Goal: Task Accomplishment & Management: Use online tool/utility

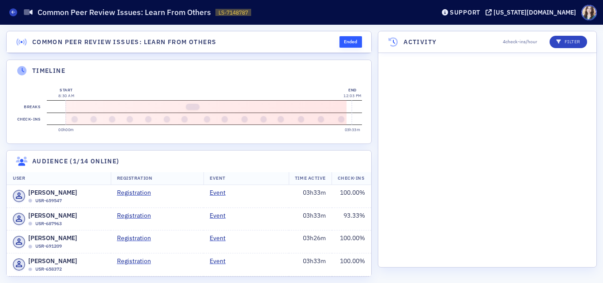
scroll to position [4230, 0]
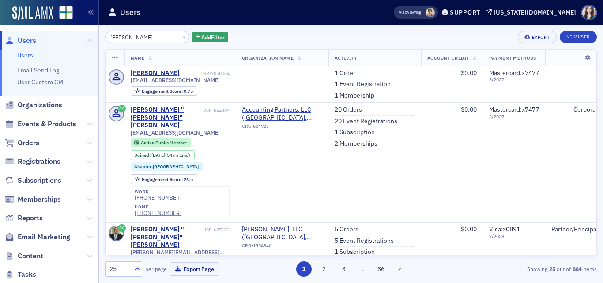
click at [231, 32] on div "William Dunn × Add Filter Export New User" at bounding box center [351, 37] width 492 height 12
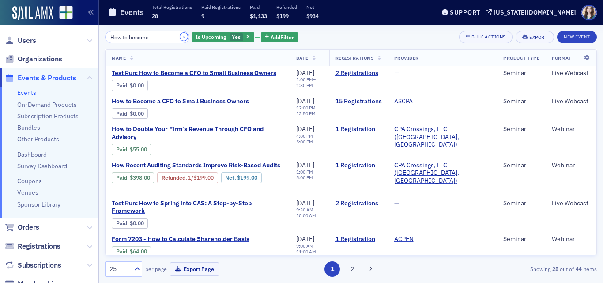
click at [180, 35] on button "×" at bounding box center [184, 37] width 8 height 8
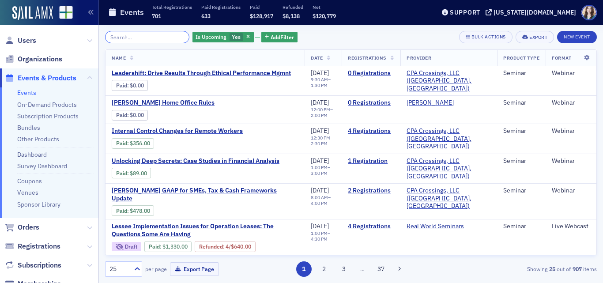
click at [135, 38] on input "search" at bounding box center [147, 37] width 84 height 12
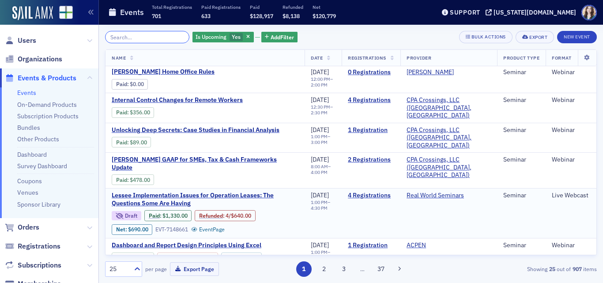
scroll to position [44, 0]
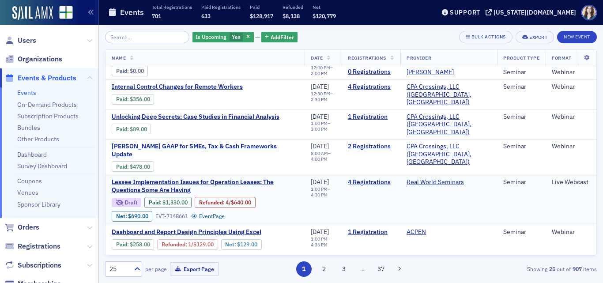
click at [374, 178] on link "4 Registrations" at bounding box center [371, 182] width 46 height 8
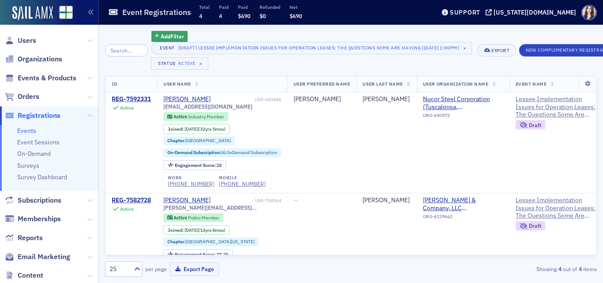
click at [137, 30] on div "Add Filter Event [Draft] Lessee Implementation Issues for Operation Leases: The…" at bounding box center [351, 154] width 492 height 258
click at [496, 58] on div "Add Filter Event [Draft] Lessee Implementation Issues for Operation Leases: The…" at bounding box center [351, 50] width 492 height 39
click at [495, 59] on div "Add Filter Event [Draft] Lessee Implementation Issues for Operation Leases: The…" at bounding box center [351, 50] width 492 height 39
click at [144, 27] on div "Add Filter Event [Draft] Lessee Implementation Issues for Operation Leases: The…" at bounding box center [351, 154] width 492 height 258
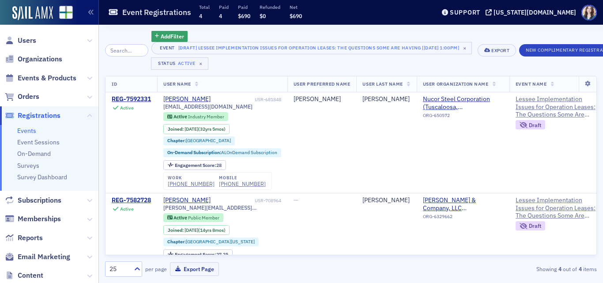
click at [145, 27] on div "Add Filter Event [Draft] Lessee Implementation Issues for Operation Leases: The…" at bounding box center [351, 154] width 492 height 258
click at [106, 65] on div "Add Filter Event [Draft] Lessee Implementation Issues for Operation Leases: The…" at bounding box center [288, 50] width 367 height 39
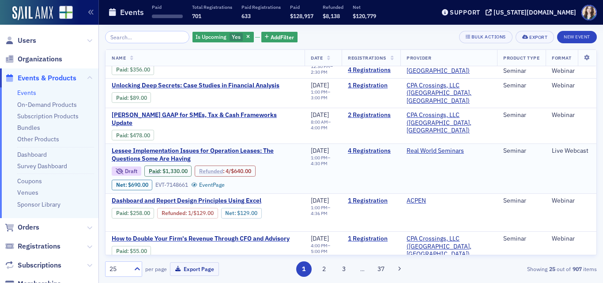
scroll to position [88, 0]
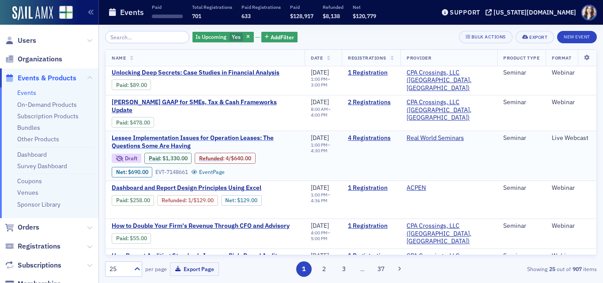
click at [189, 134] on span "Lessee Implementation Issues for Operation Leases: The Questions Some Are Having" at bounding box center [205, 141] width 187 height 15
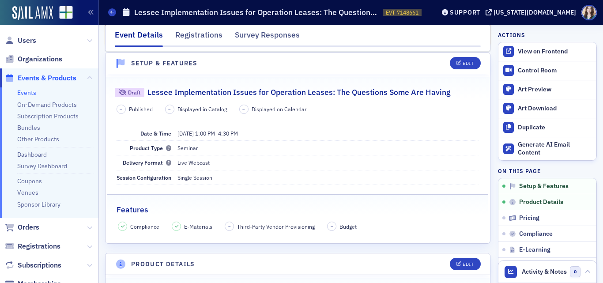
scroll to position [51, 0]
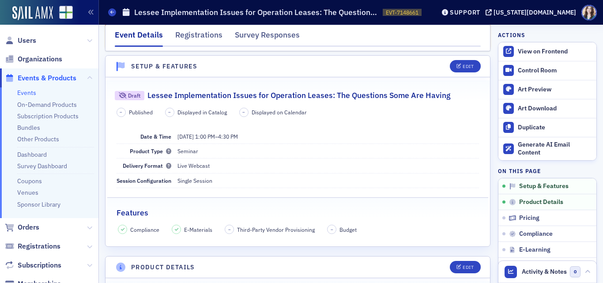
click at [410, 67] on header "Setup & Features Edit" at bounding box center [298, 67] width 385 height 22
click at [475, 39] on div "Event Details Registrations Survey Responses" at bounding box center [298, 38] width 386 height 27
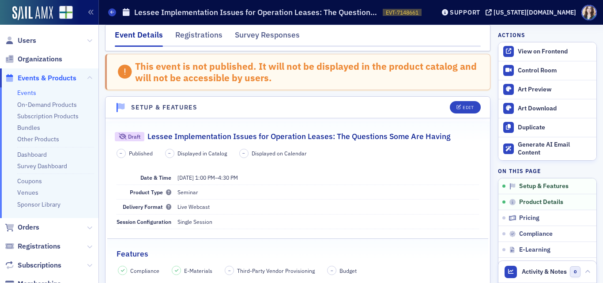
scroll to position [0, 0]
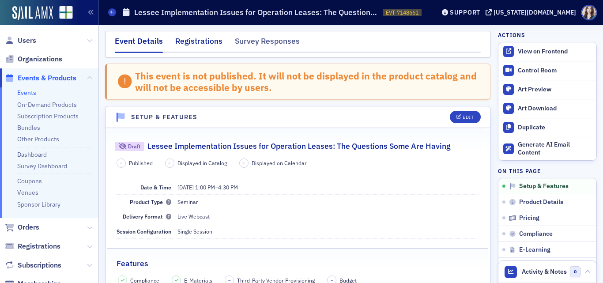
click at [208, 43] on div "Registrations" at bounding box center [198, 43] width 47 height 16
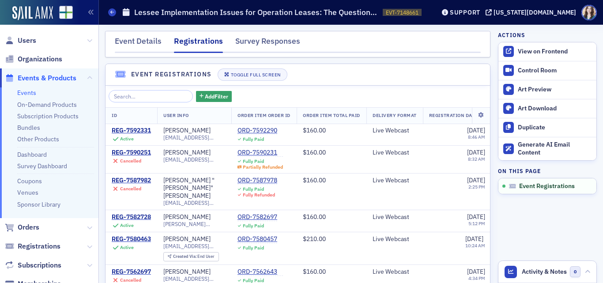
click at [476, 34] on div "Event Details Registrations Survey Responses" at bounding box center [298, 44] width 386 height 27
click at [475, 34] on div "Event Details Registrations Survey Responses" at bounding box center [298, 44] width 386 height 27
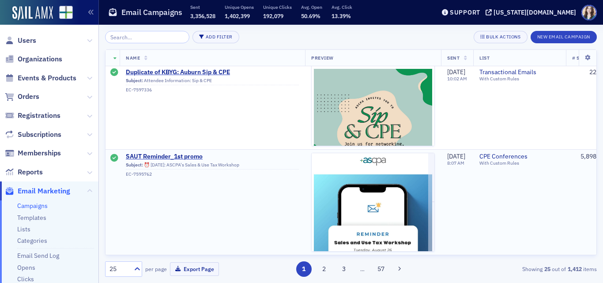
scroll to position [353, 0]
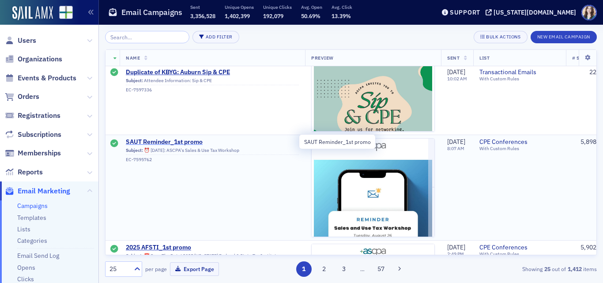
click at [185, 140] on span "SAUT Reminder_1st promo" at bounding box center [212, 142] width 173 height 8
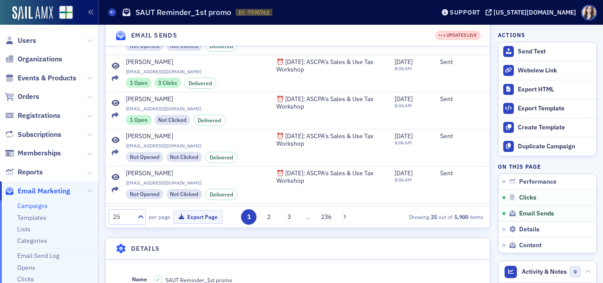
scroll to position [265, 0]
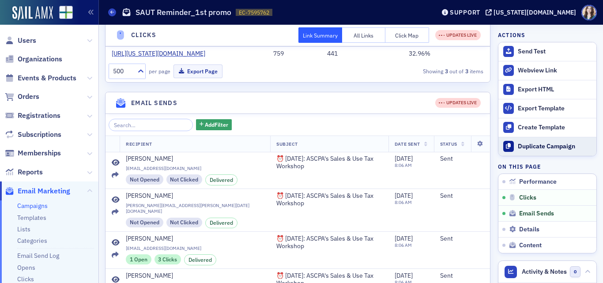
click at [518, 141] on button "Duplicate Campaign" at bounding box center [548, 146] width 98 height 19
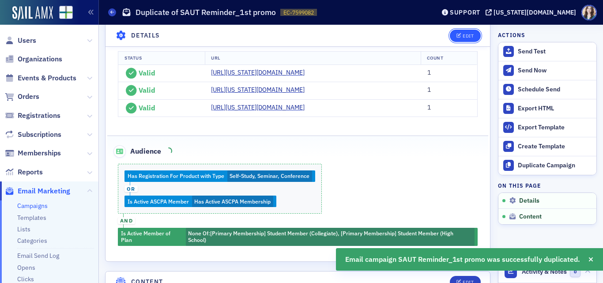
click at [467, 32] on button "Edit" at bounding box center [465, 35] width 30 height 12
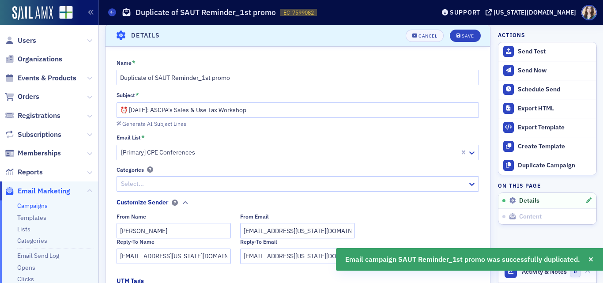
scroll to position [42, 0]
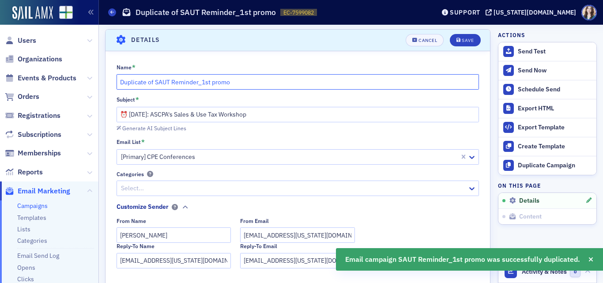
drag, startPoint x: 198, startPoint y: 83, endPoint x: 100, endPoint y: 83, distance: 97.6
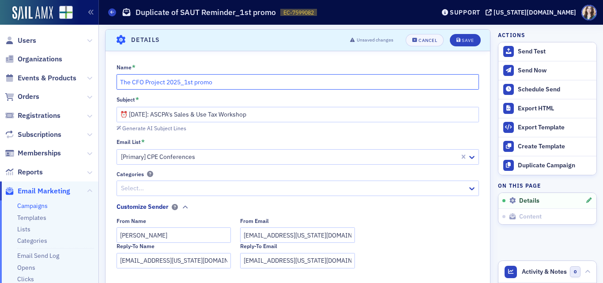
type input "The CFO Project 2025_1st promo"
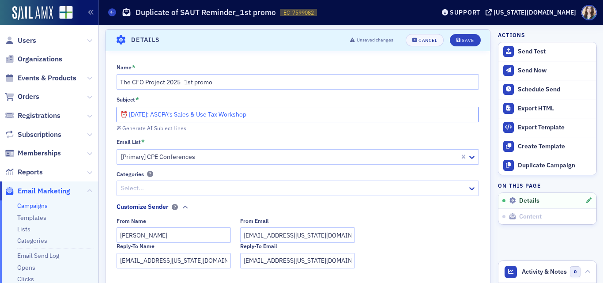
drag, startPoint x: 130, startPoint y: 116, endPoint x: 287, endPoint y: 123, distance: 156.5
click at [287, 123] on div "Subject * ⏰ Next Tuesday: ASCPA's Sales & Use Tax Workshop Generate AI Subject …" at bounding box center [298, 114] width 363 height 36
type input "⏰ CFO to Small Businesses"
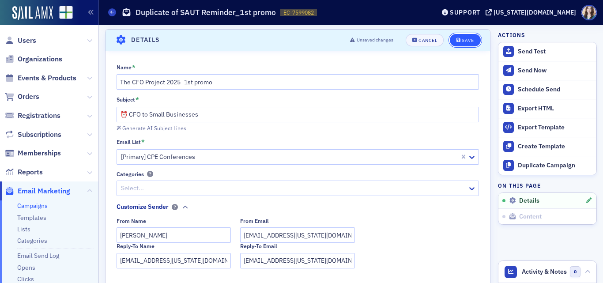
click at [462, 38] on div "Save" at bounding box center [468, 40] width 12 height 5
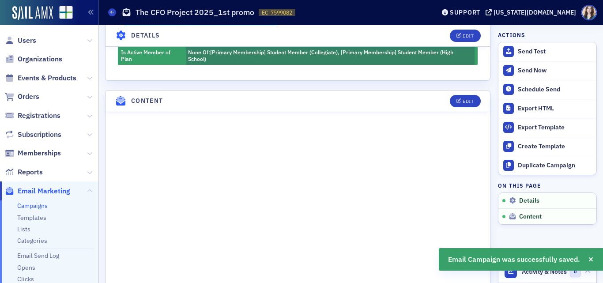
scroll to position [527, 0]
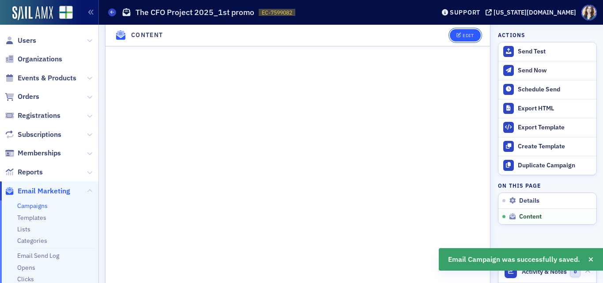
click at [463, 36] on div "Edit" at bounding box center [468, 35] width 11 height 5
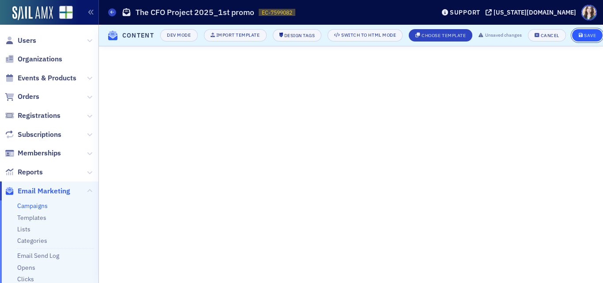
click at [599, 29] on button "Save" at bounding box center [587, 35] width 30 height 12
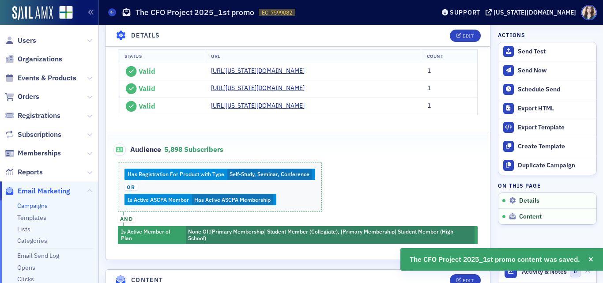
scroll to position [508, 0]
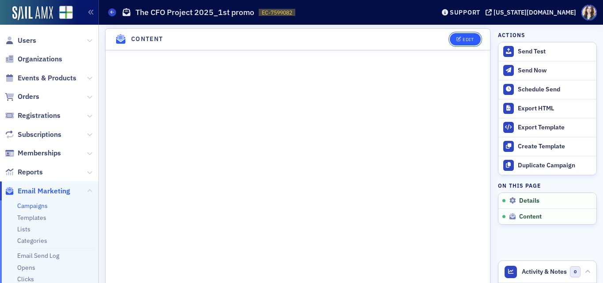
click at [463, 42] on div "Edit" at bounding box center [468, 39] width 11 height 5
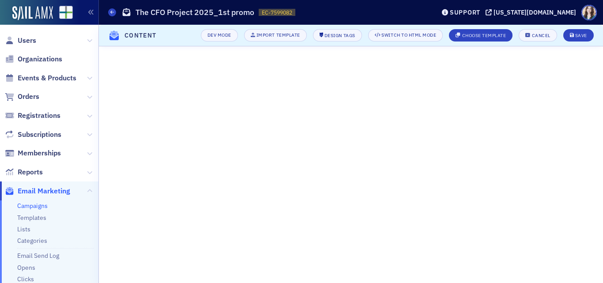
scroll to position [267, 0]
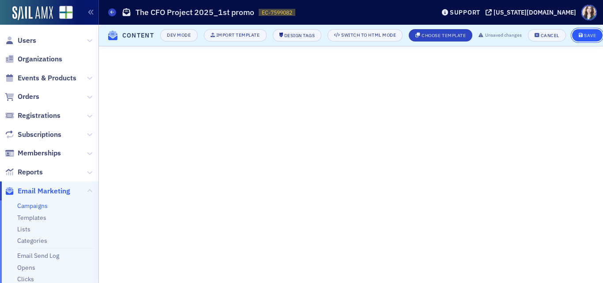
click at [596, 34] on div "Save" at bounding box center [590, 35] width 12 height 5
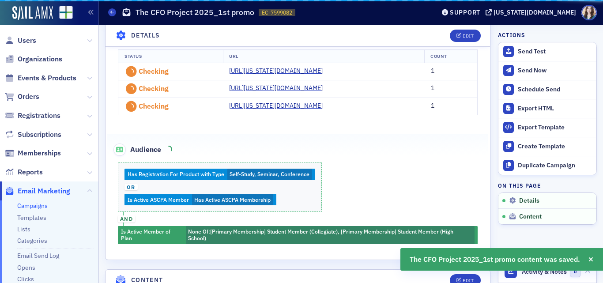
scroll to position [508, 0]
